Goal: Obtain resource: Obtain resource

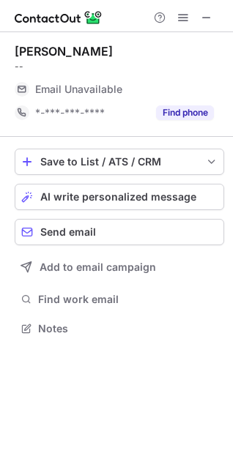
scroll to position [317, 233]
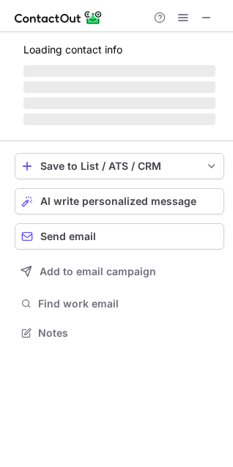
scroll to position [341, 233]
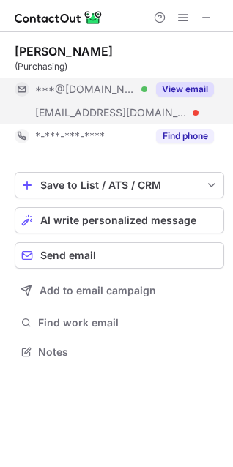
click at [172, 82] on button "View email" at bounding box center [185, 89] width 58 height 15
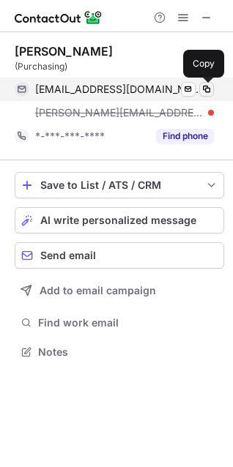
click at [207, 94] on span at bounding box center [206, 89] width 12 height 12
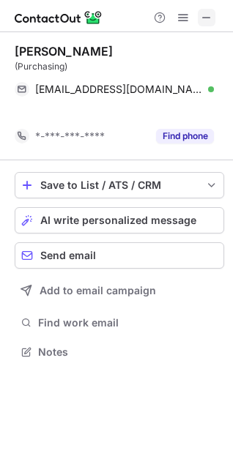
scroll to position [317, 233]
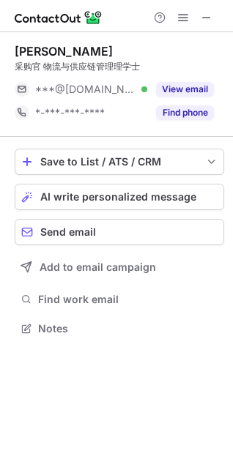
scroll to position [317, 233]
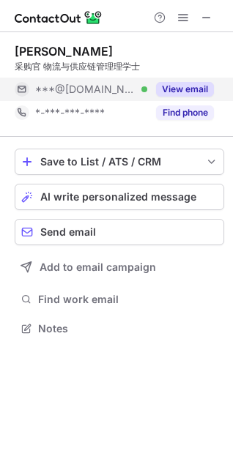
click at [183, 87] on button "View email" at bounding box center [185, 89] width 58 height 15
